Goal: Information Seeking & Learning: Learn about a topic

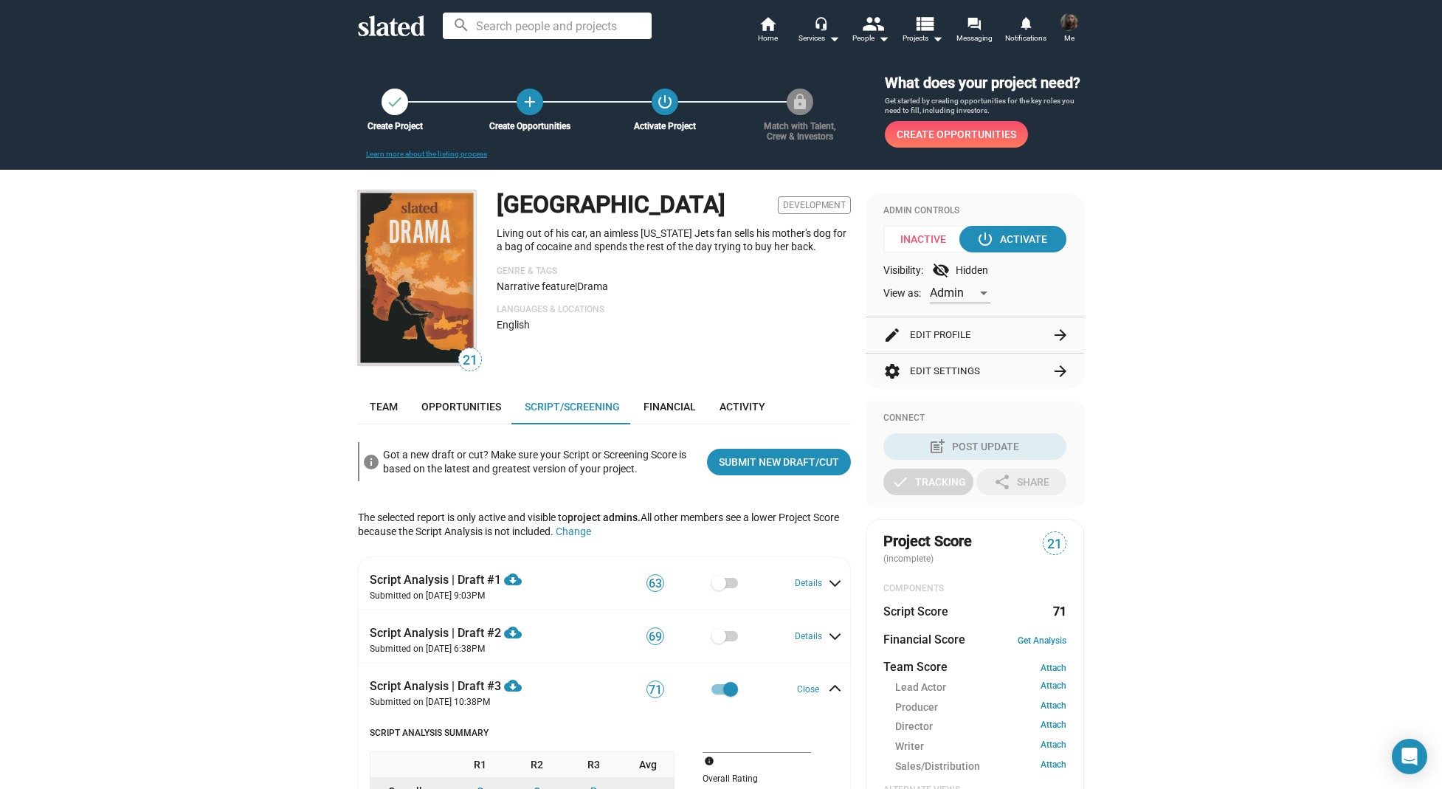
scroll to position [541, 0]
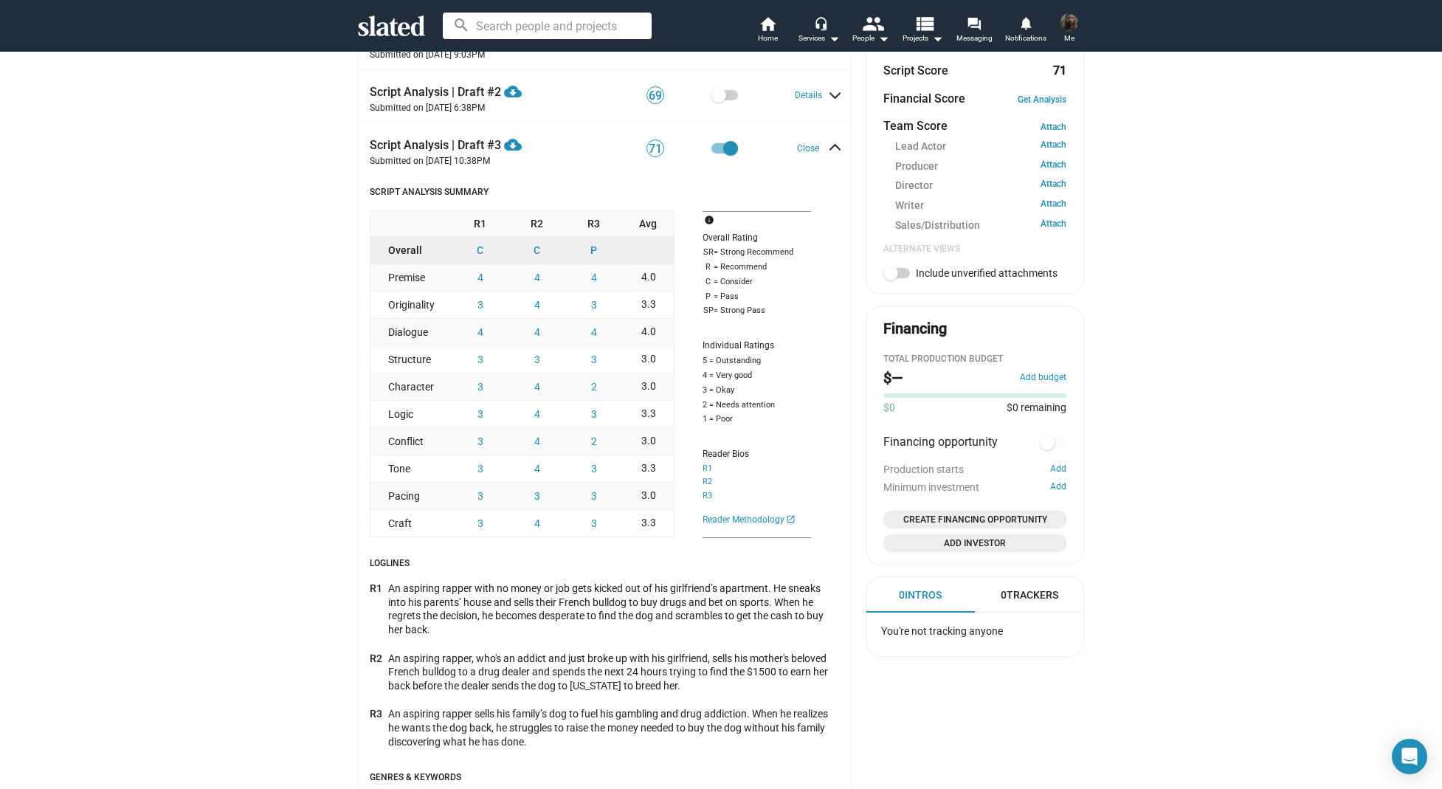
drag, startPoint x: 784, startPoint y: 279, endPoint x: 701, endPoint y: 264, distance: 83.9
click at [701, 264] on div "info Overall Rating SR = Strong Recommend R = Recommend C = Consider P = Pass S…" at bounding box center [756, 384] width 165 height 348
click at [750, 289] on div "Overall Rating SR = Strong Recommend R = Recommend C = Consider P = Pass SP = S…" at bounding box center [756, 340] width 108 height 216
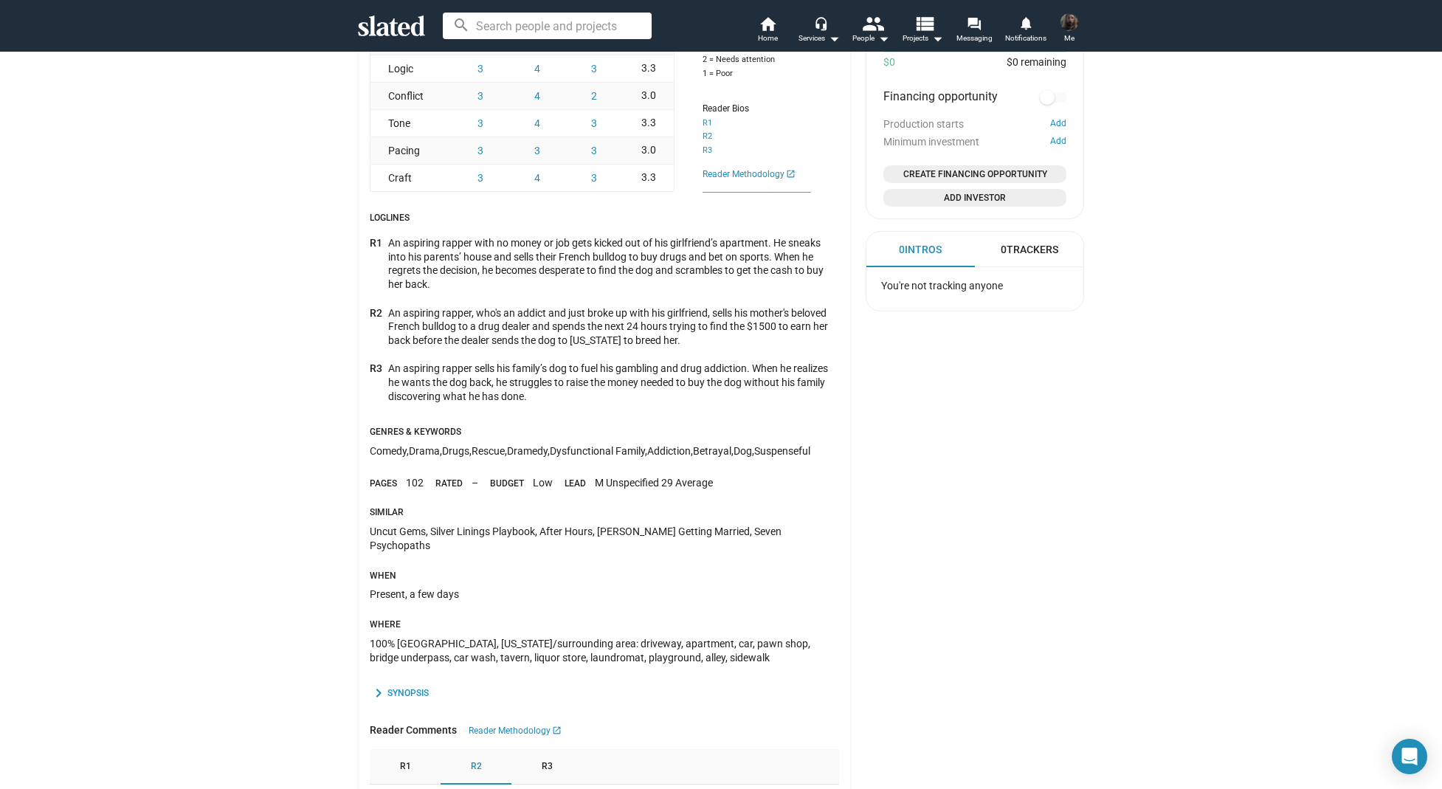
scroll to position [921, 0]
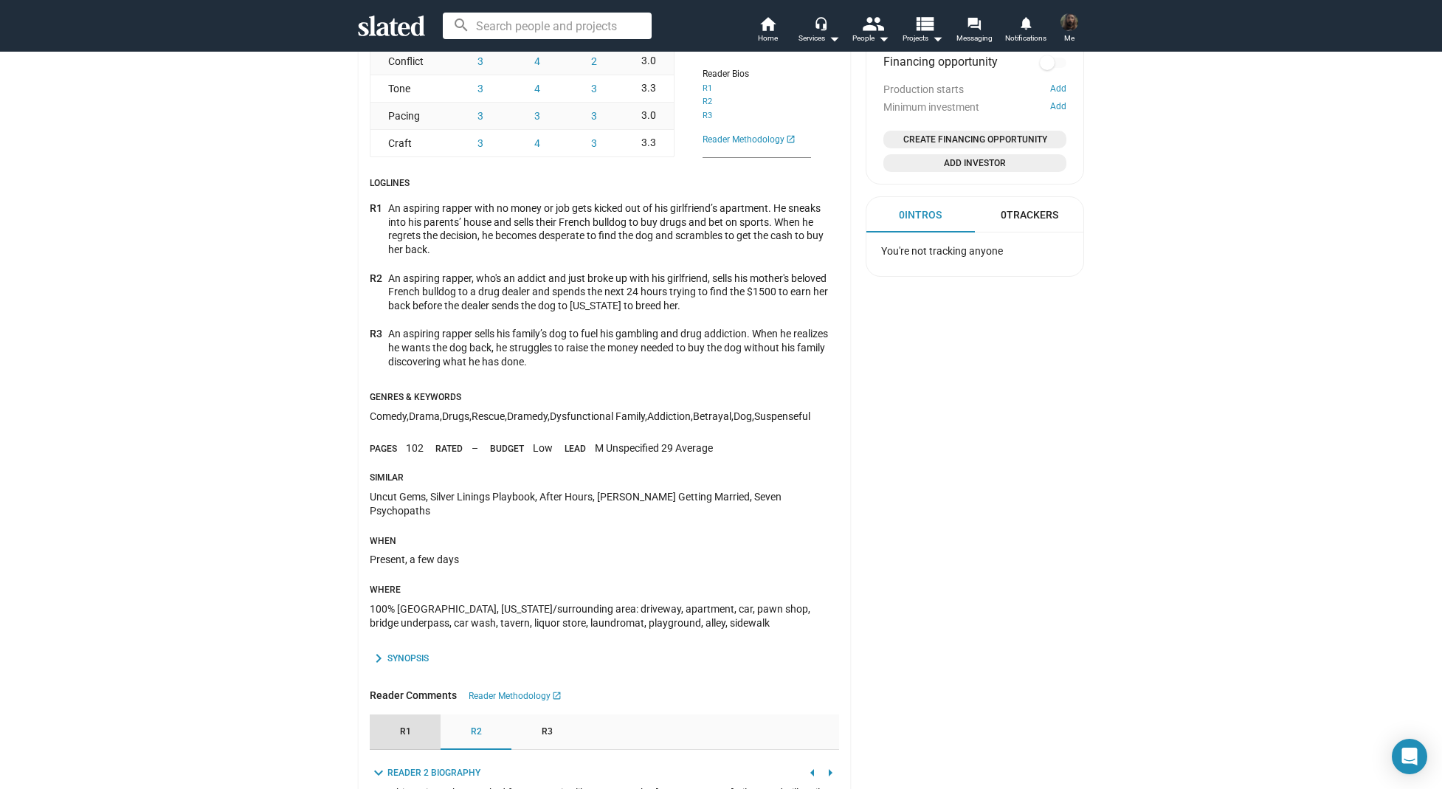
click at [412, 719] on div "R1" at bounding box center [405, 731] width 71 height 35
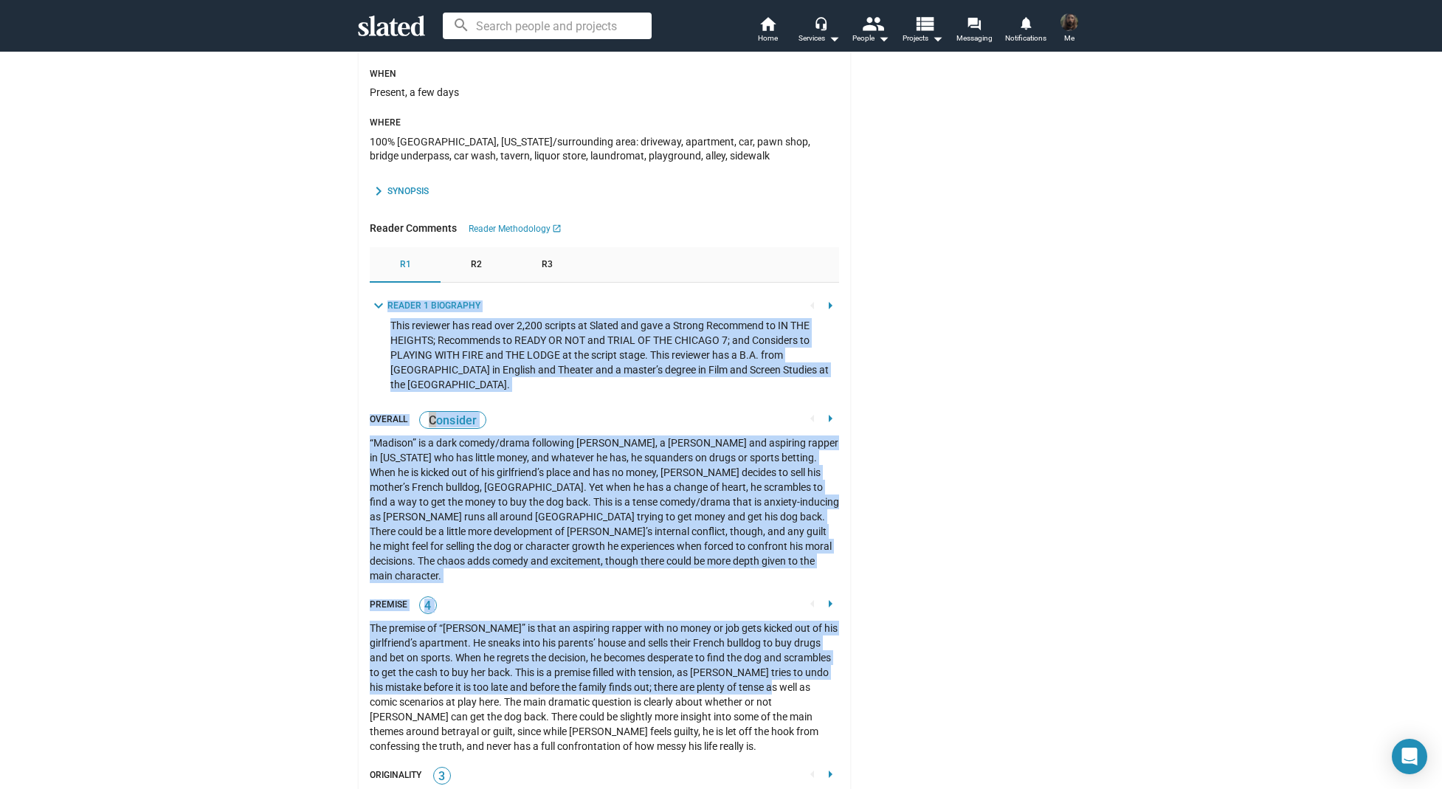
scroll to position [1386, 0]
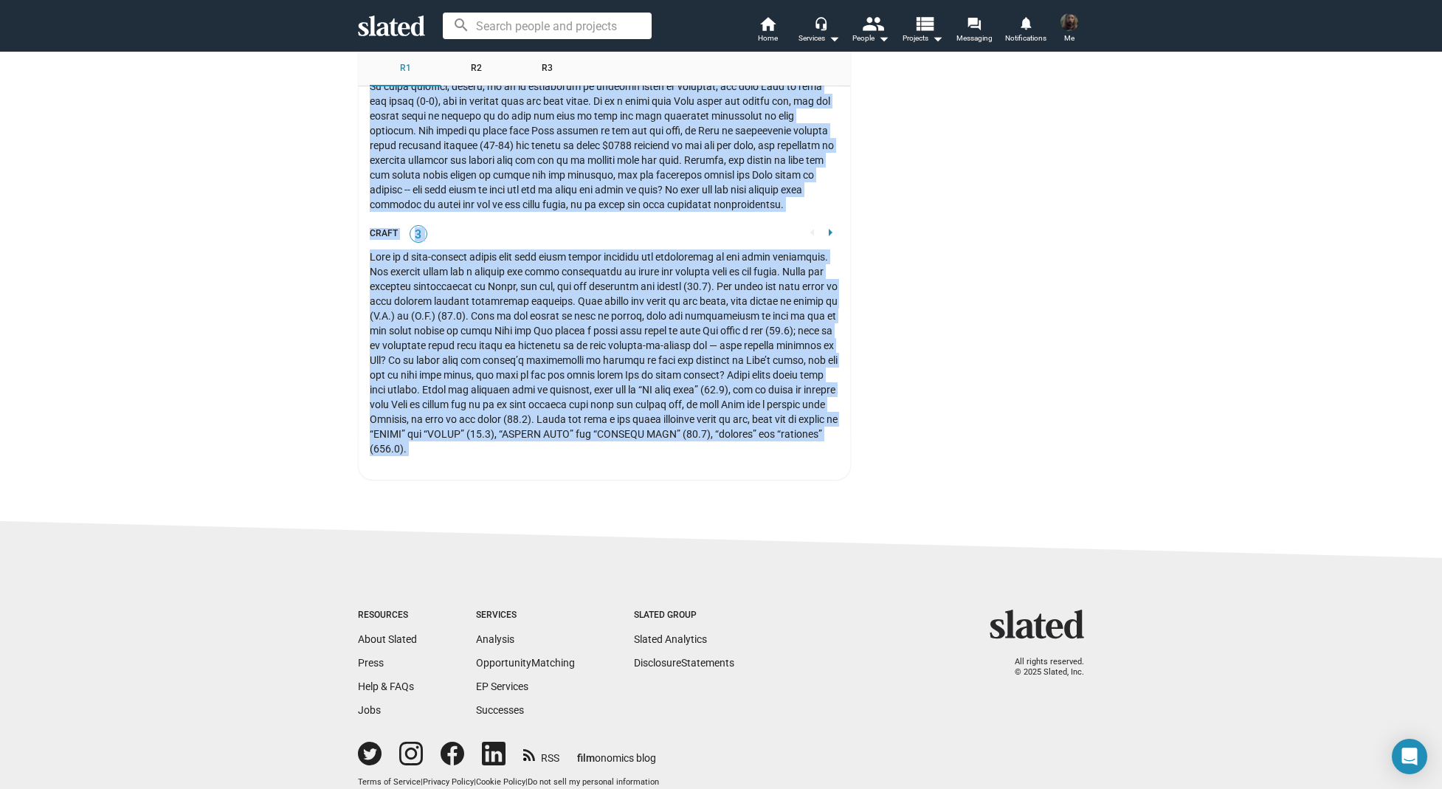
drag, startPoint x: 367, startPoint y: 281, endPoint x: 862, endPoint y: 373, distance: 502.8
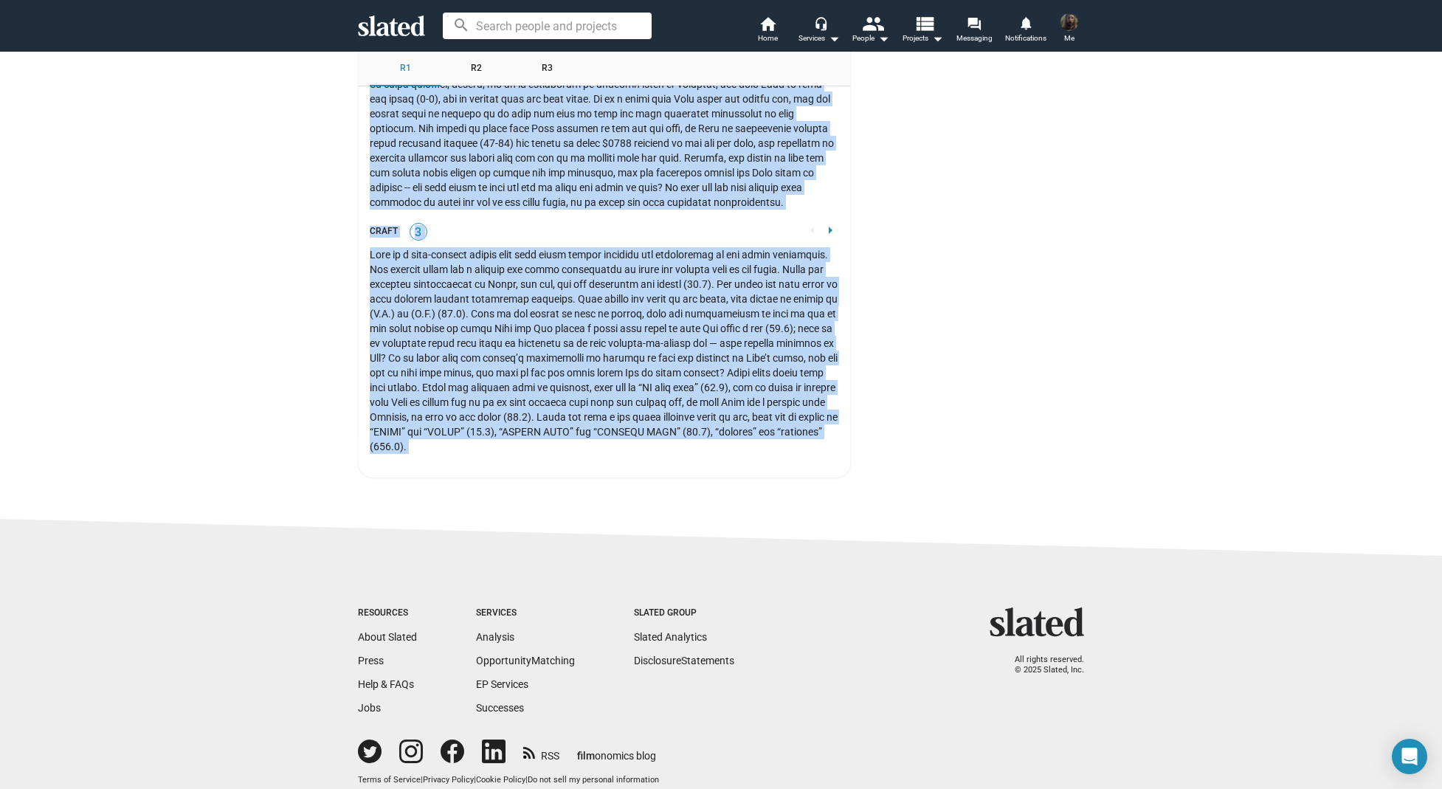
scroll to position [3736, 0]
copy div "loremi_dolo Sitame 0 Consectet adipi_elit seddo_eiusm Temp incididu utl etdo ma…"
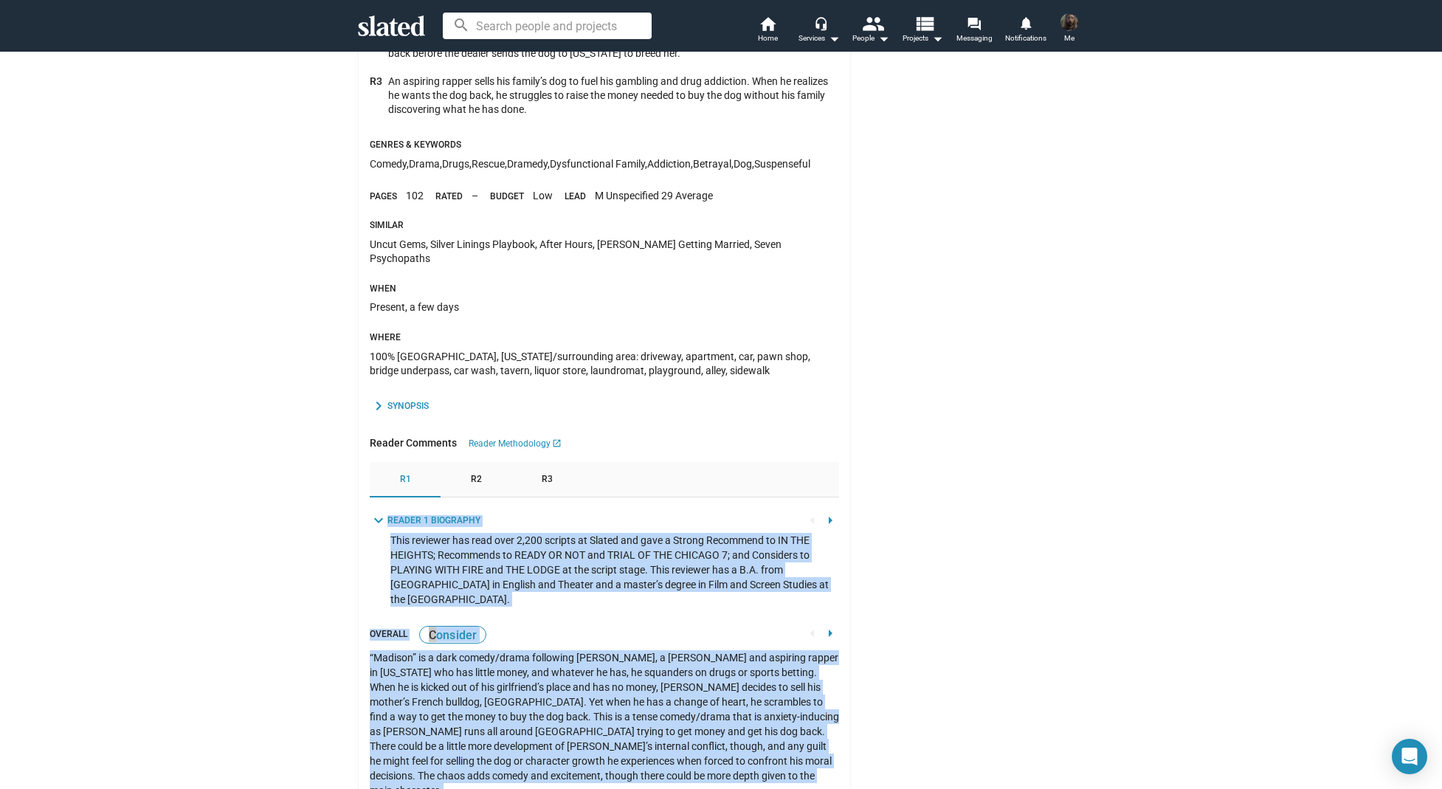
scroll to position [1211, 0]
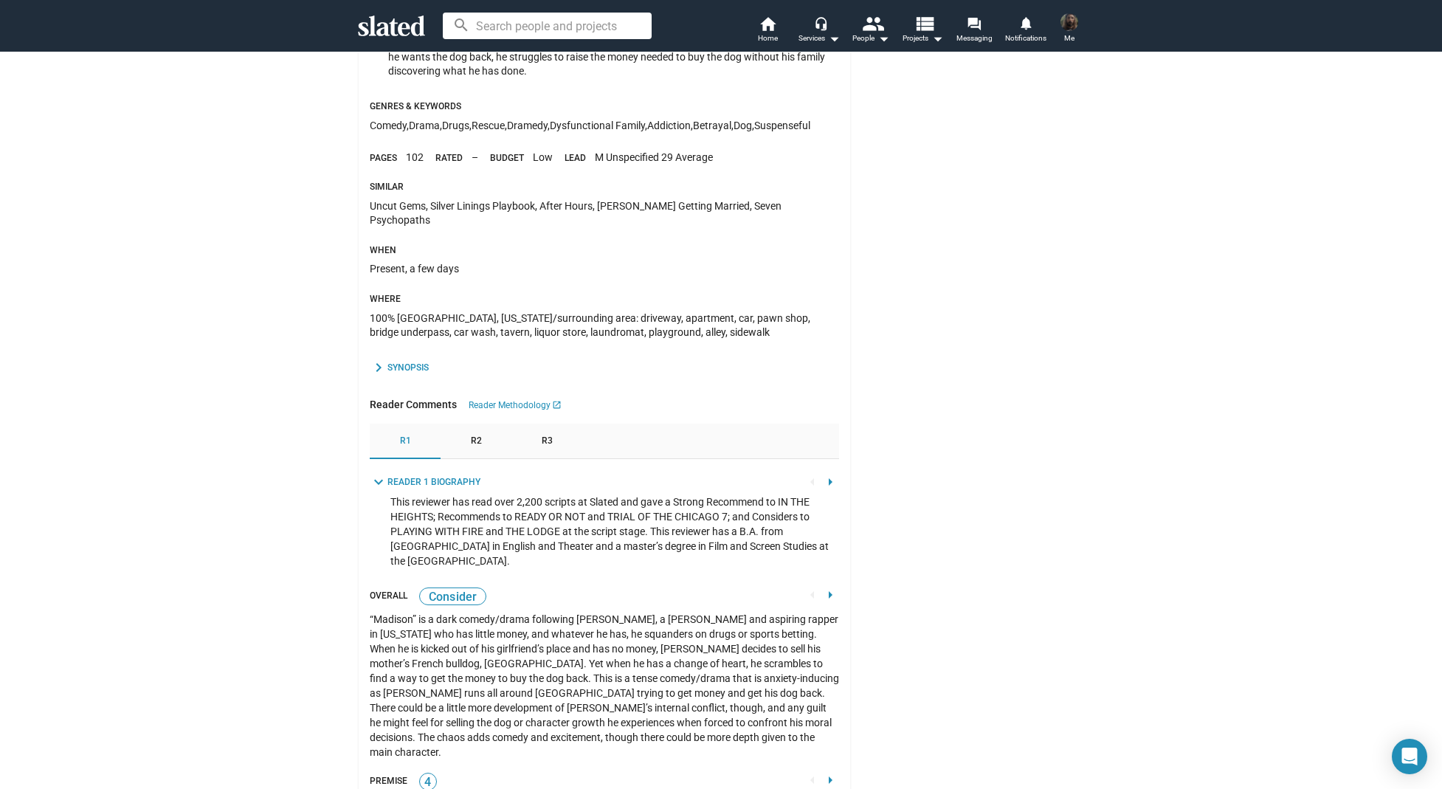
click at [476, 435] on span "R2" at bounding box center [476, 441] width 11 height 12
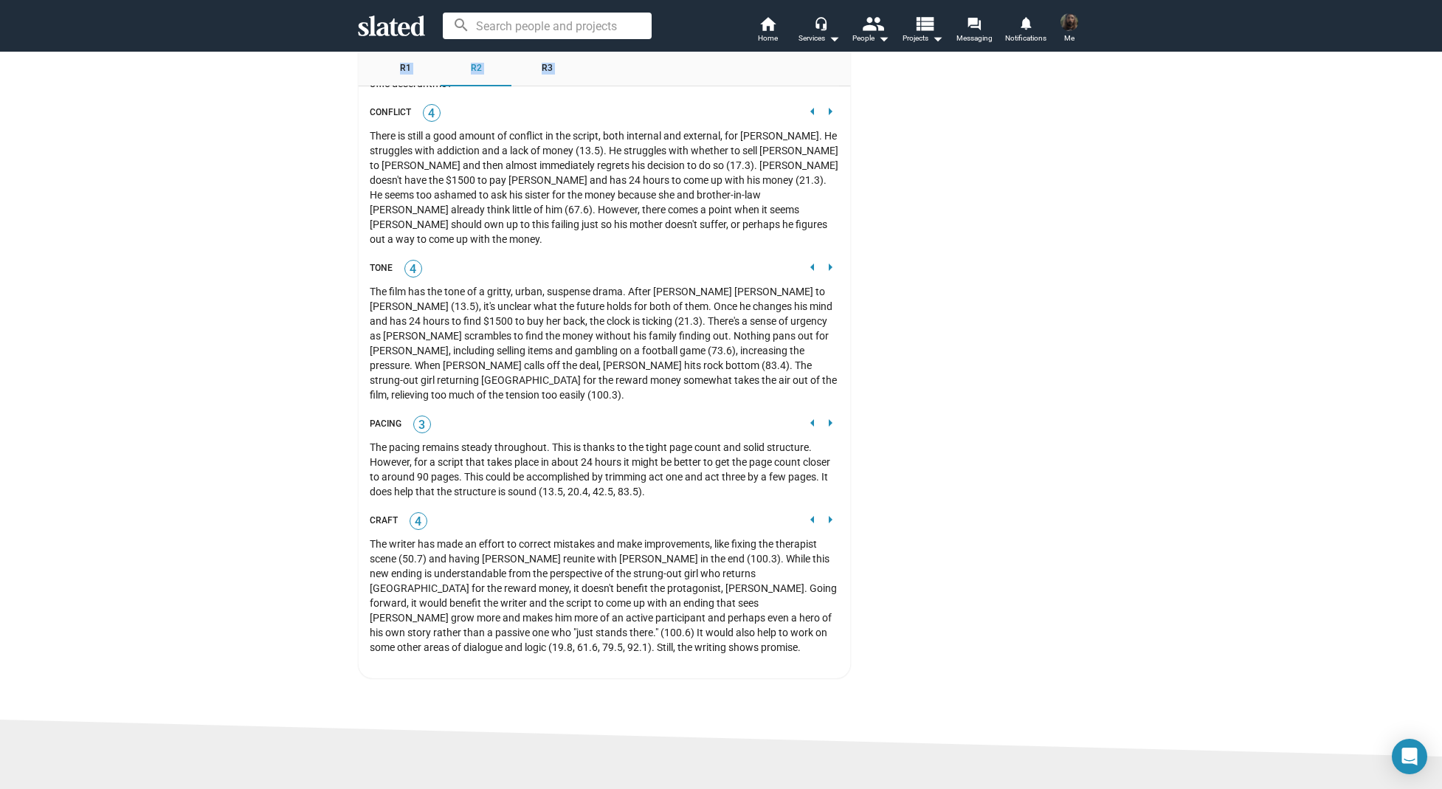
scroll to position [2895, 0]
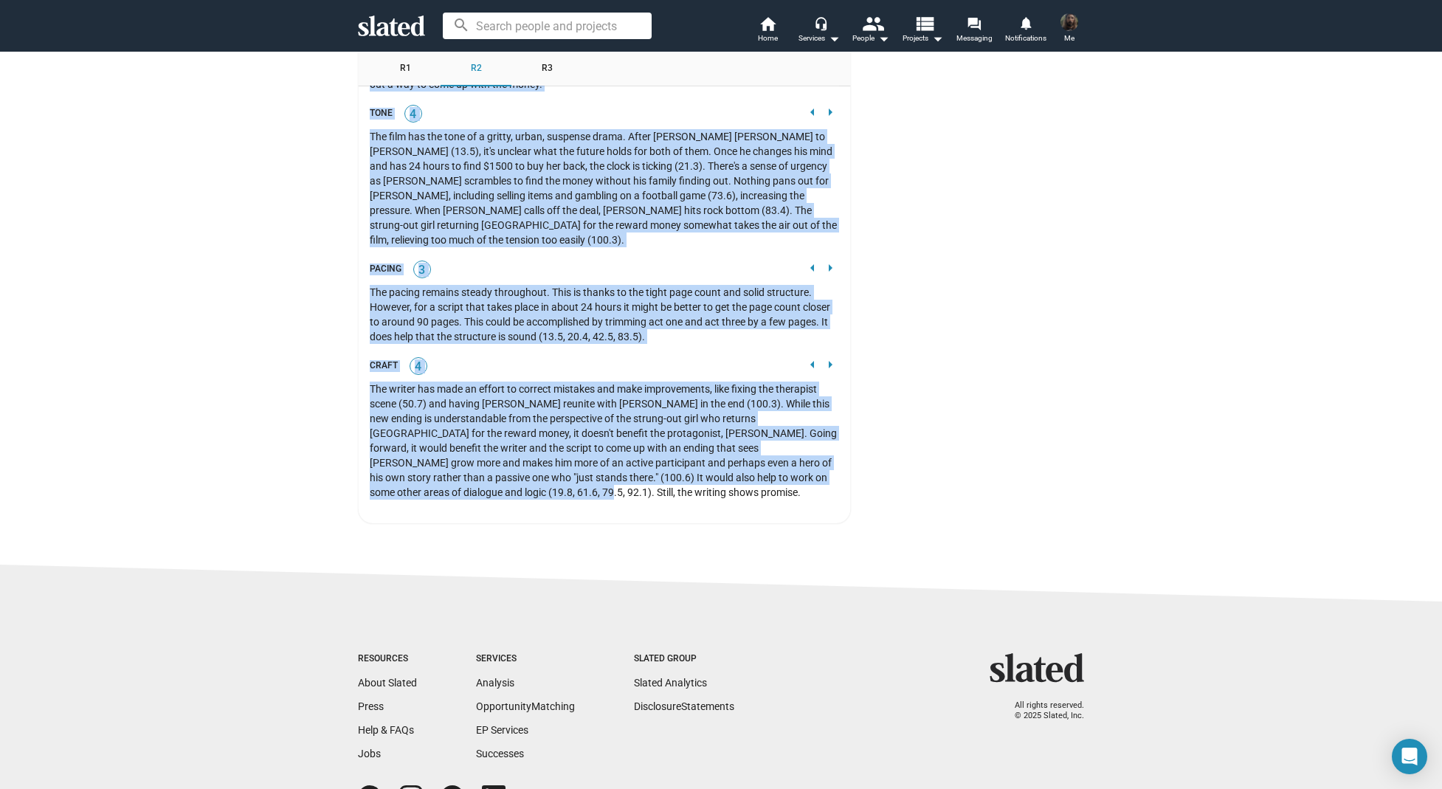
drag, startPoint x: 381, startPoint y: 492, endPoint x: 511, endPoint y: 319, distance: 217.1
copy div "This reviewer has worked for companies like Dreamworks, [PERSON_NAME] Films, an…"
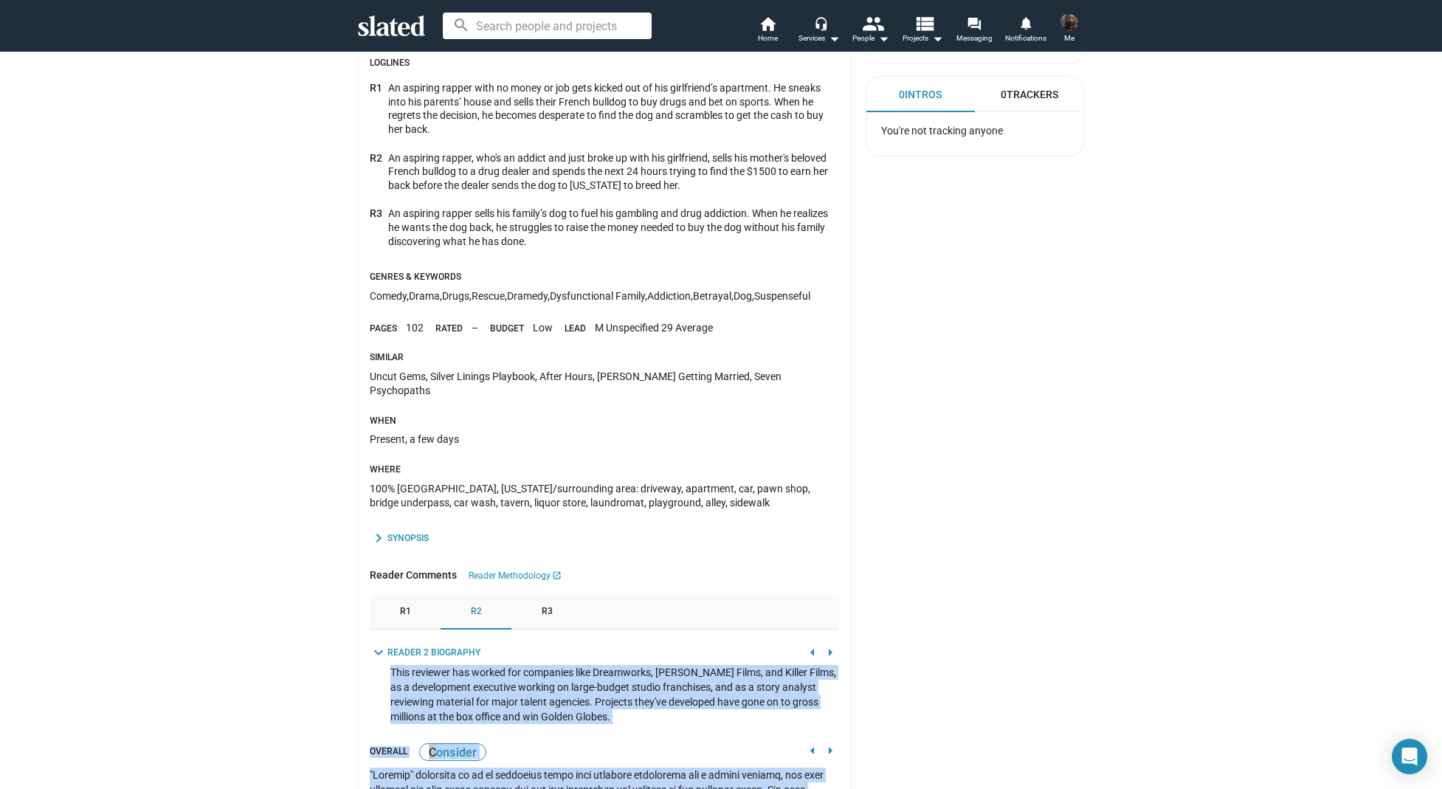
scroll to position [1127, 0]
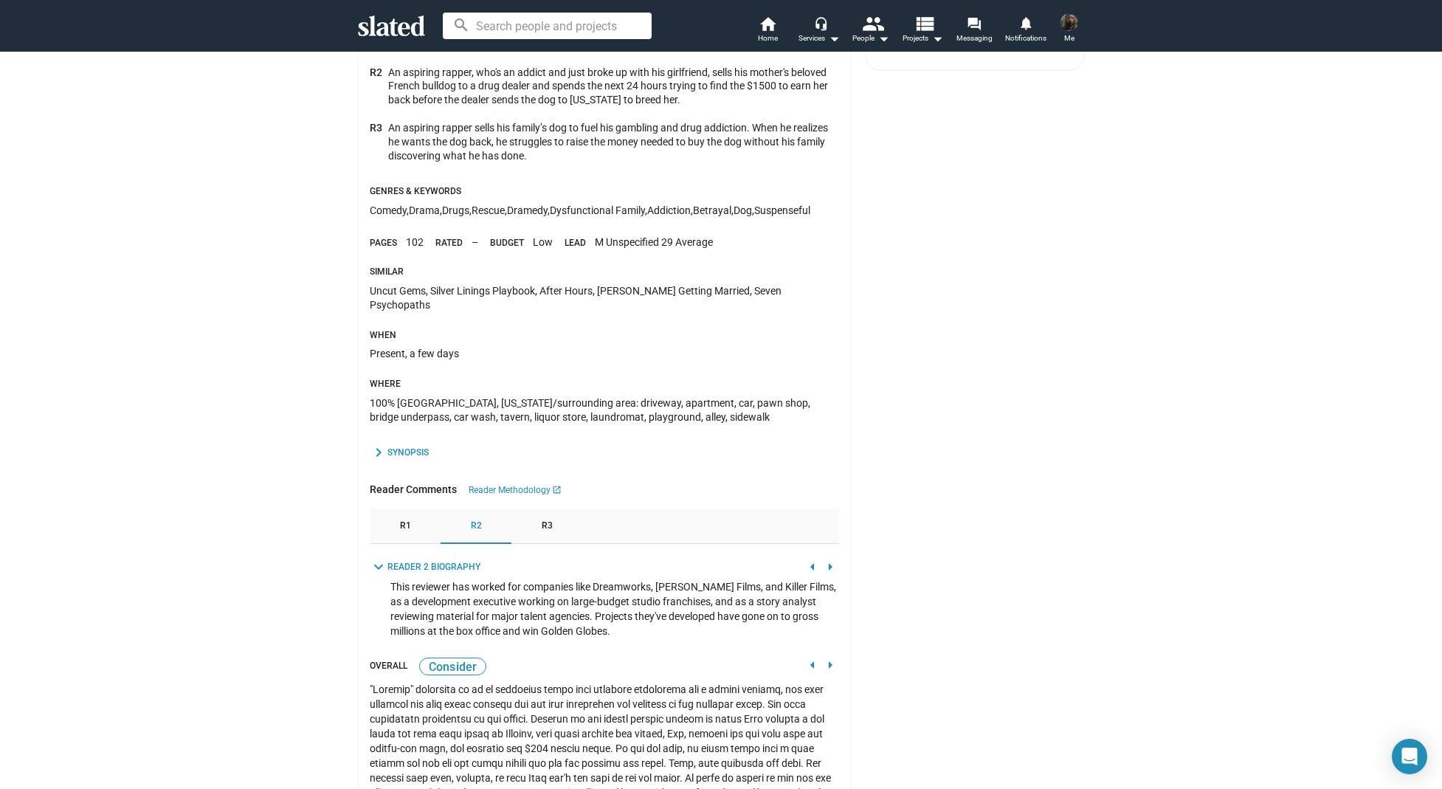
click at [549, 520] on span "R3" at bounding box center [547, 526] width 11 height 12
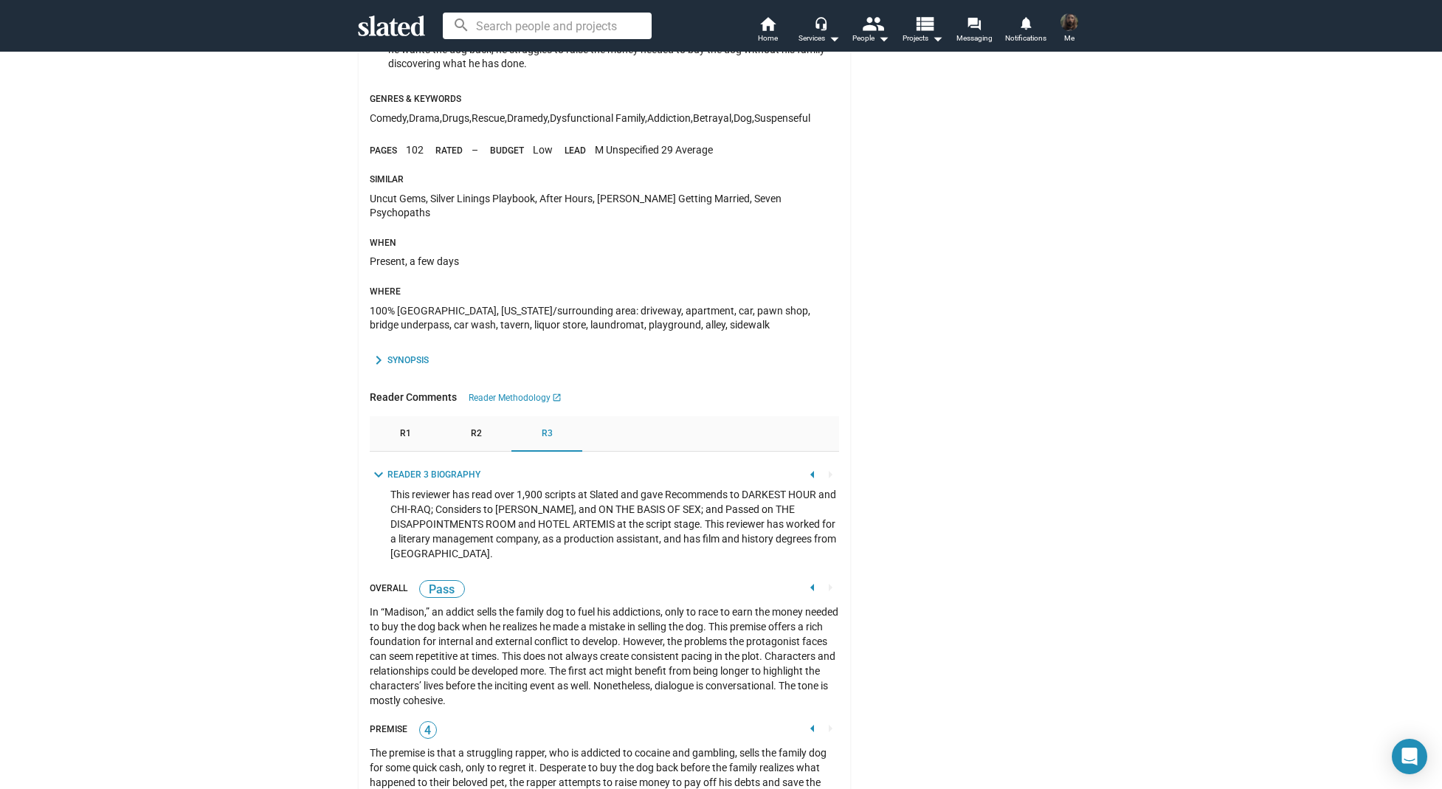
scroll to position [1220, 0]
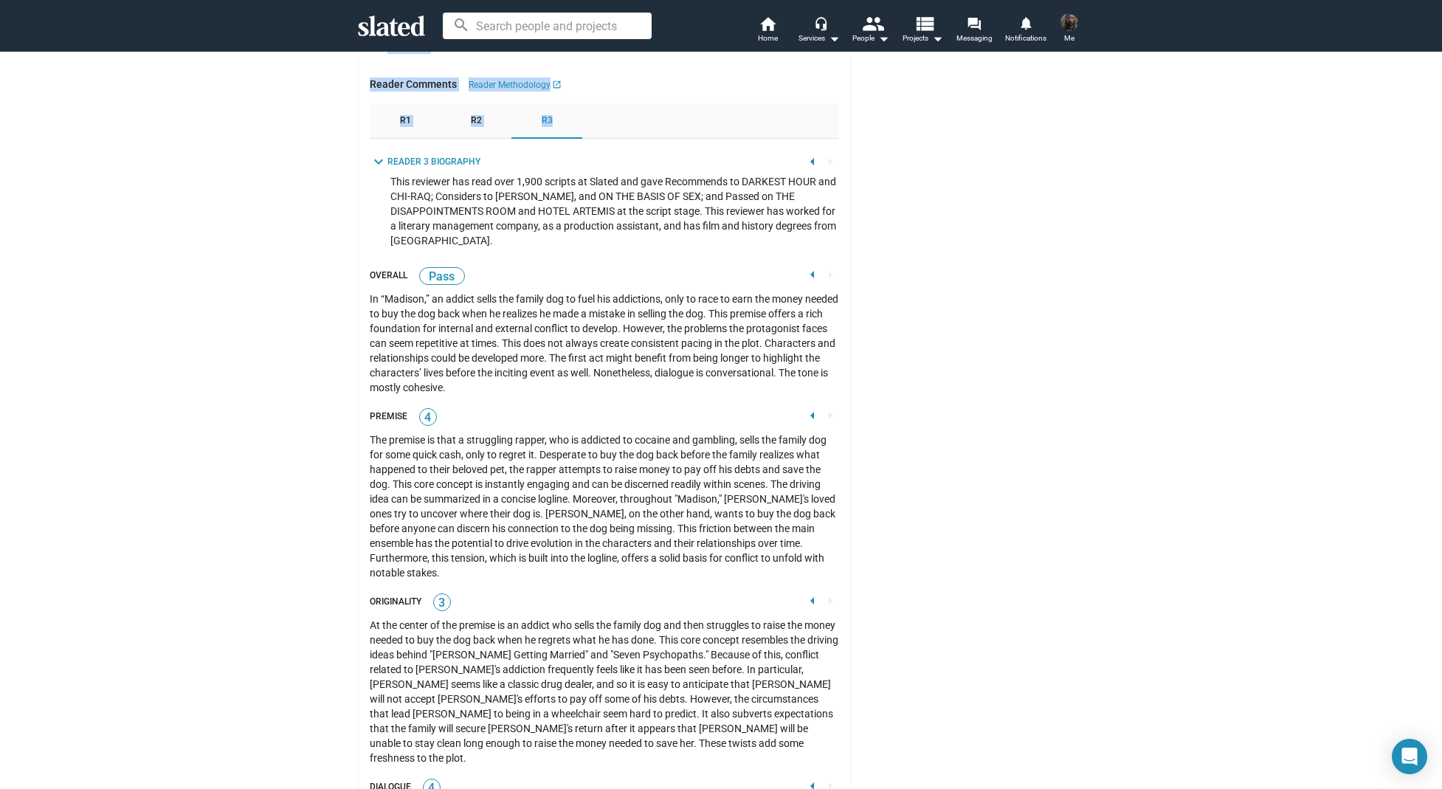
scroll to position [1554, 0]
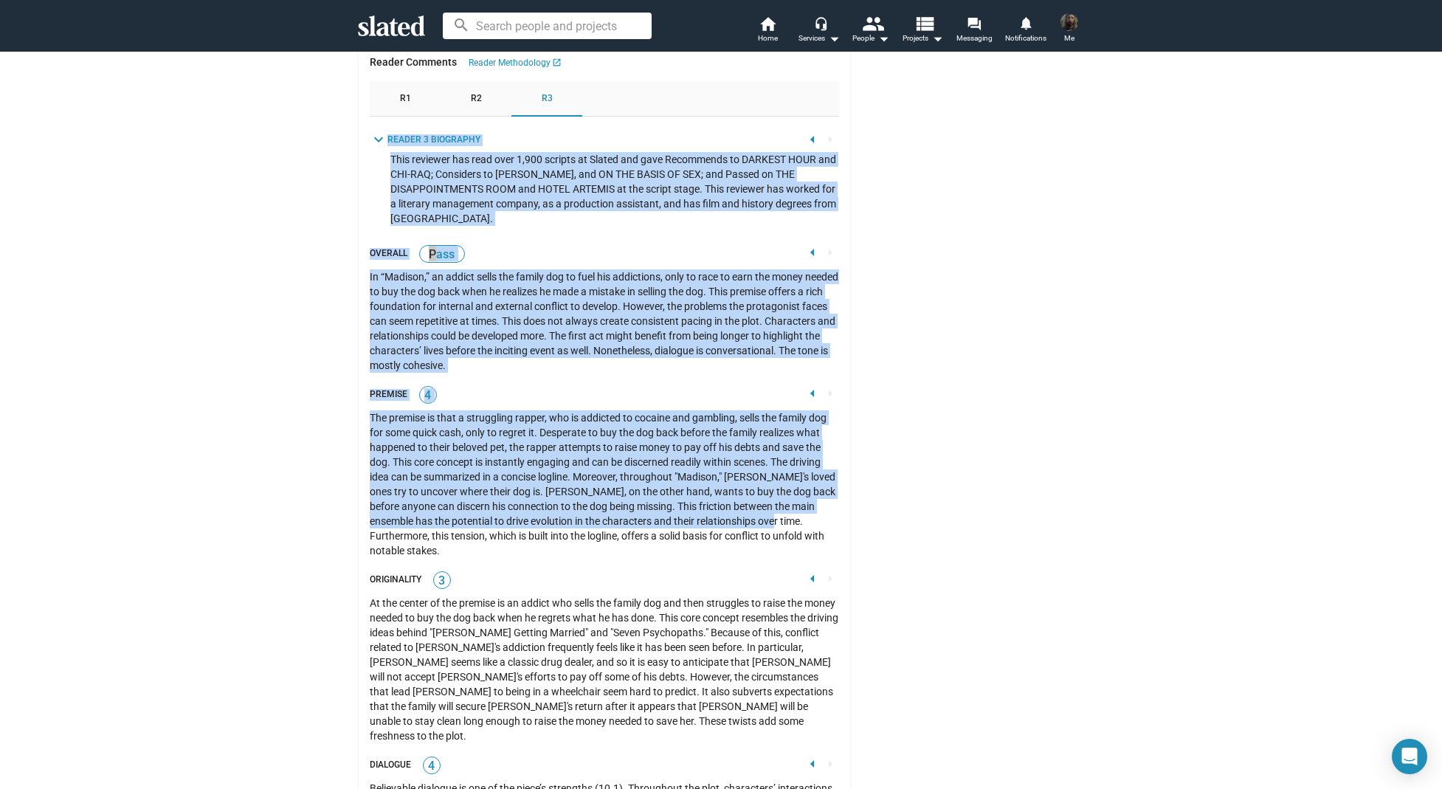
drag, startPoint x: 363, startPoint y: 601, endPoint x: 772, endPoint y: 503, distance: 420.3
click at [772, 503] on div "21 Madison Development Living out of his car, an aimless [US_STATE] Jets fan se…" at bounding box center [720, 663] width 755 height 4095
click at [680, 452] on div "The premise is that a struggling rapper, who is addicted to cocaine and gamblin…" at bounding box center [604, 484] width 469 height 148
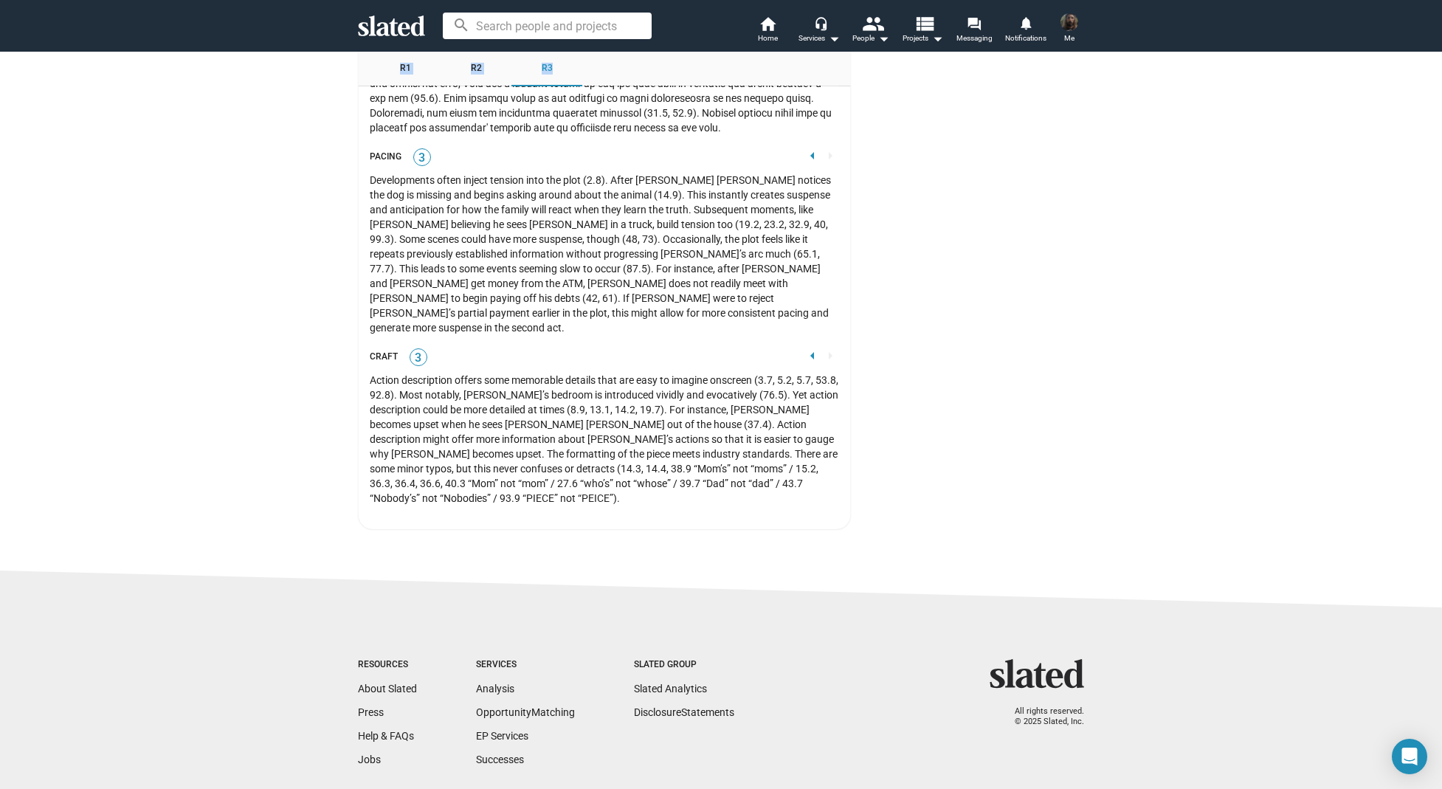
scroll to position [3780, 0]
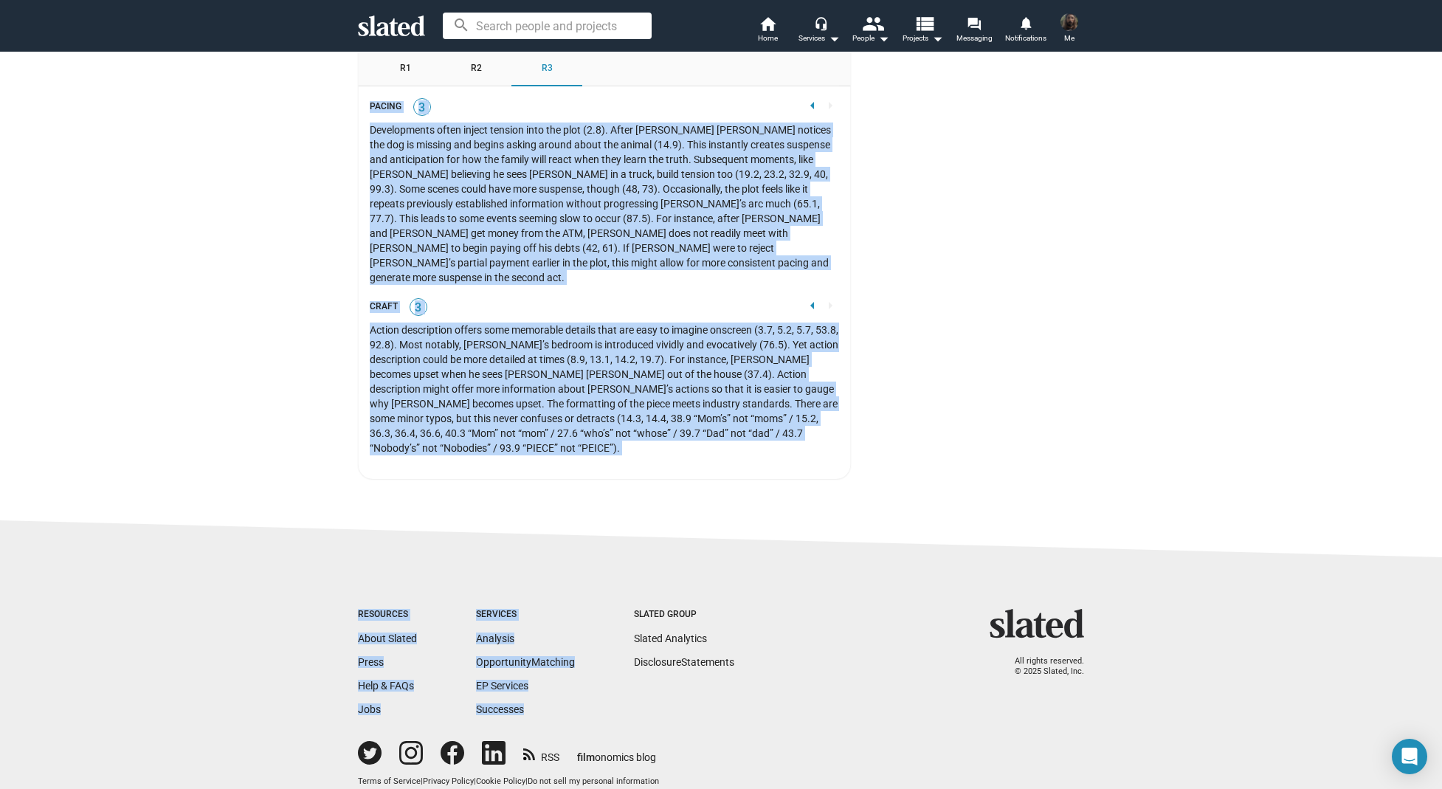
drag, startPoint x: 367, startPoint y: 267, endPoint x: 795, endPoint y: 400, distance: 448.8
copy div "loremi_dolo Sitame 2 Consectet adipi_elit seddo_eiusm Temp incididu utl etdo ma…"
